Goal: Find specific page/section: Find specific page/section

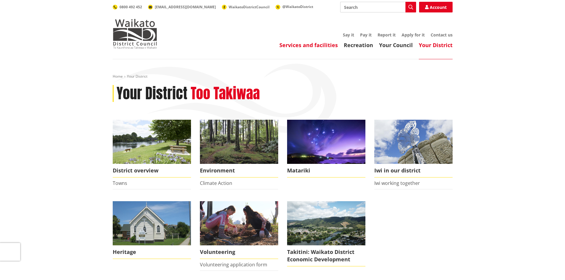
click at [303, 47] on link "Services and facilities" at bounding box center [308, 45] width 58 height 7
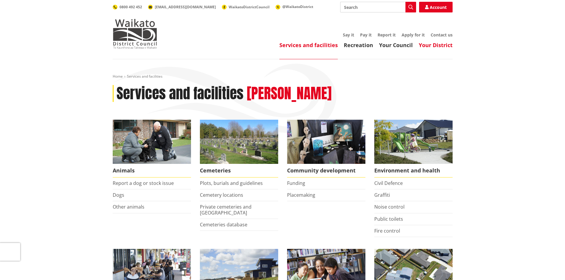
click at [432, 44] on link "Your District" at bounding box center [436, 45] width 34 height 7
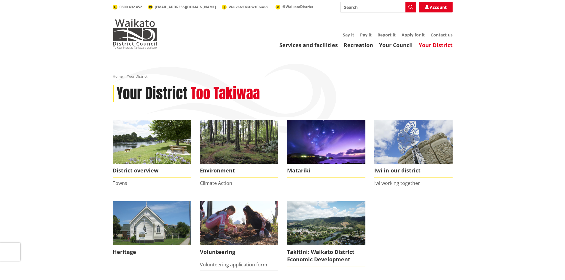
click at [359, 49] on header "Toggle search Toggle navigation Services and facilities Recreation Your Council…" at bounding box center [282, 29] width 565 height 59
click at [404, 46] on link "Your Council" at bounding box center [396, 45] width 34 height 7
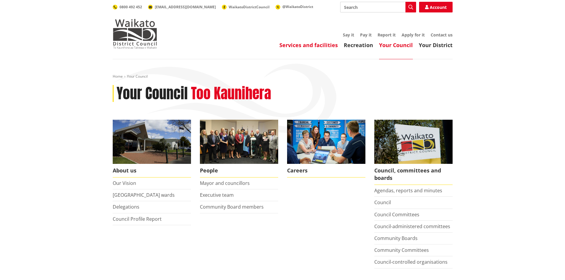
click at [316, 47] on link "Services and facilities" at bounding box center [308, 45] width 58 height 7
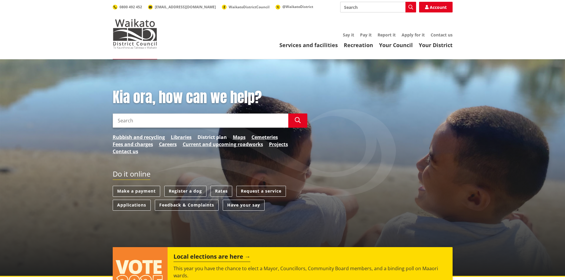
click at [214, 136] on link "District plan" at bounding box center [211, 137] width 29 height 7
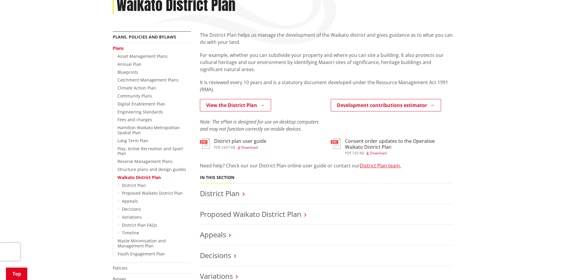
scroll to position [89, 0]
click at [231, 106] on link "View the District Plan" at bounding box center [235, 105] width 71 height 12
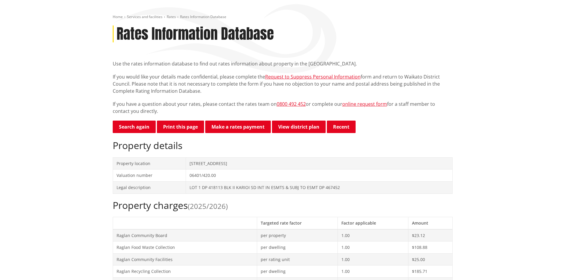
scroll to position [59, 0]
click at [290, 127] on link "View district plan" at bounding box center [299, 127] width 54 height 12
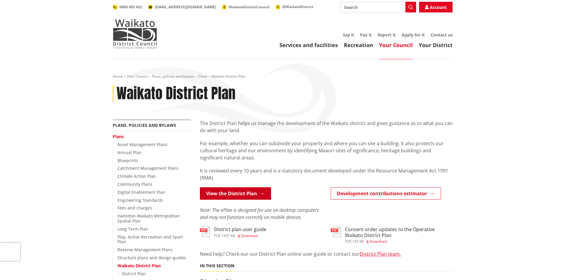
click at [226, 189] on link "View the District Plan" at bounding box center [235, 193] width 71 height 12
